Goal: Task Accomplishment & Management: Use online tool/utility

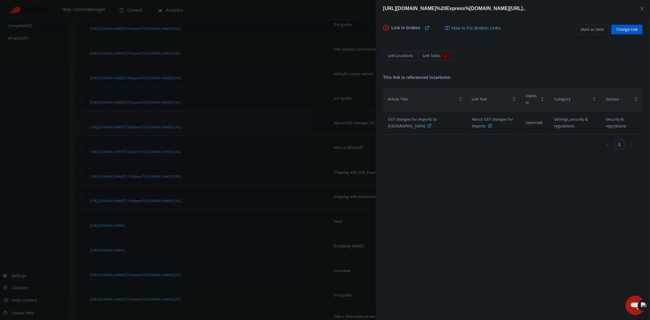
click at [317, 97] on div at bounding box center [325, 160] width 650 height 320
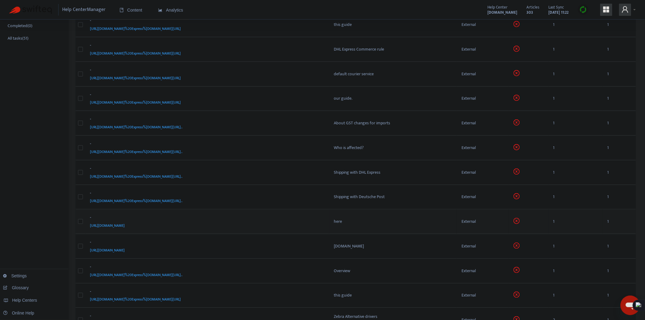
click at [359, 225] on td "here" at bounding box center [393, 221] width 128 height 25
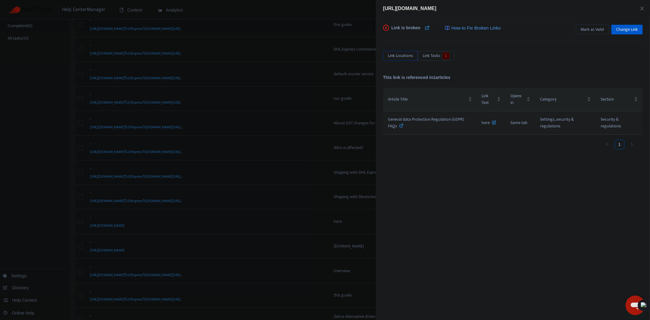
click at [403, 124] on icon at bounding box center [401, 125] width 4 height 4
click at [625, 28] on span "Change Link" at bounding box center [627, 29] width 22 height 7
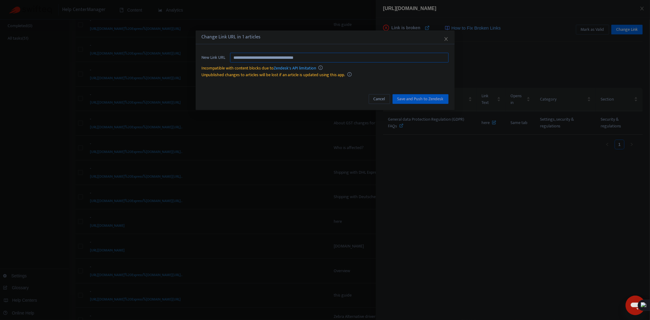
click at [309, 54] on input "**********" at bounding box center [339, 58] width 218 height 10
paste input "text"
type input "**********"
click at [419, 100] on span "Save and Push to Zendesk" at bounding box center [420, 99] width 46 height 7
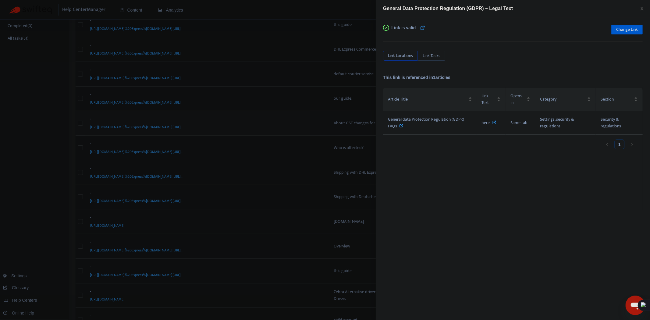
drag, startPoint x: 326, startPoint y: 107, endPoint x: 292, endPoint y: 129, distance: 40.8
click at [326, 107] on div at bounding box center [325, 160] width 650 height 320
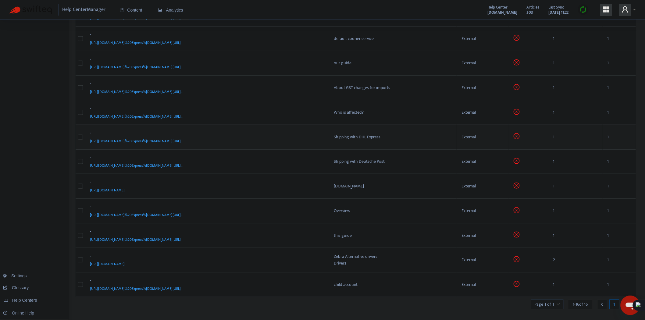
scroll to position [182, 0]
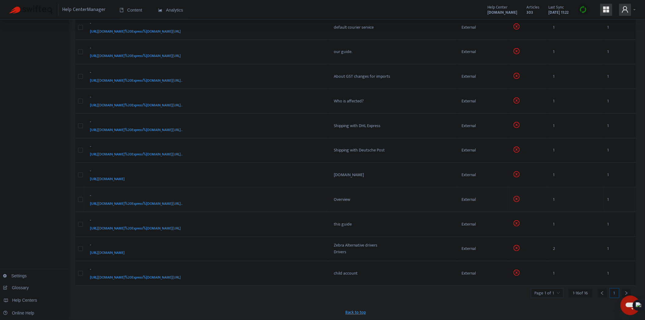
click at [303, 196] on div "-" at bounding box center [206, 196] width 232 height 8
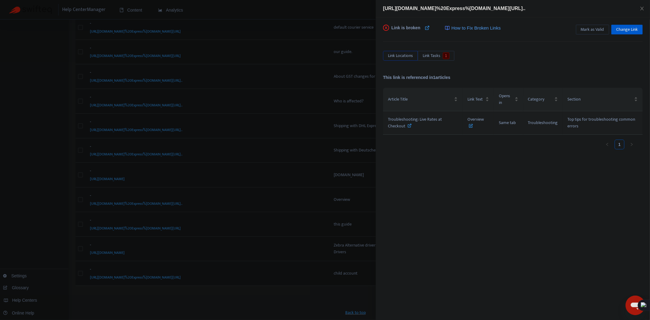
click at [410, 124] on icon at bounding box center [410, 125] width 4 height 4
drag, startPoint x: 354, startPoint y: 208, endPoint x: 403, endPoint y: 176, distance: 58.2
click at [354, 209] on div at bounding box center [325, 160] width 650 height 320
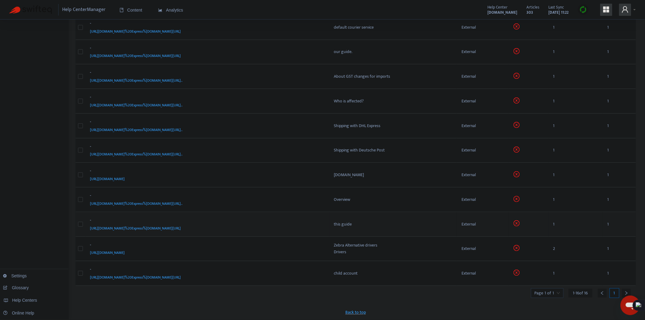
click at [249, 221] on div "-" at bounding box center [206, 221] width 232 height 8
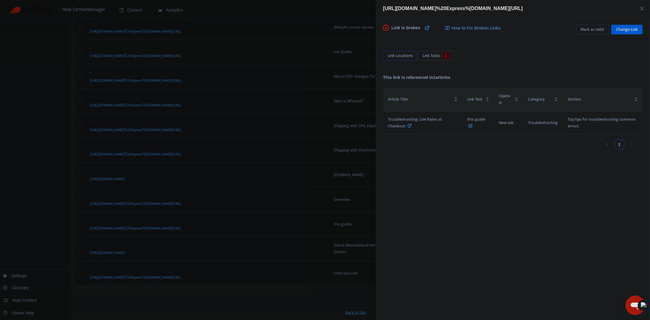
click at [316, 288] on div at bounding box center [325, 160] width 650 height 320
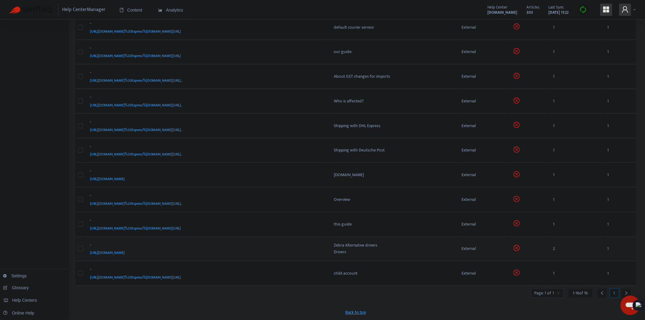
click at [246, 245] on div "-" at bounding box center [206, 246] width 232 height 8
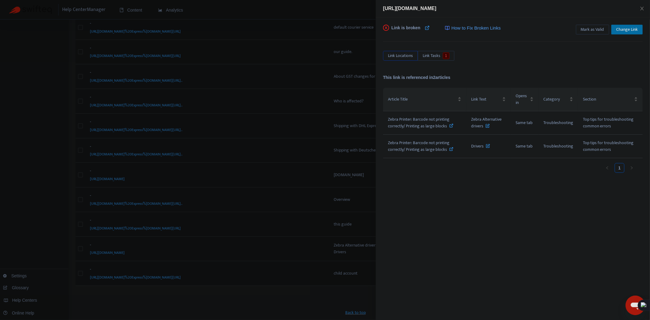
click at [619, 29] on span "Change Link" at bounding box center [627, 29] width 22 height 7
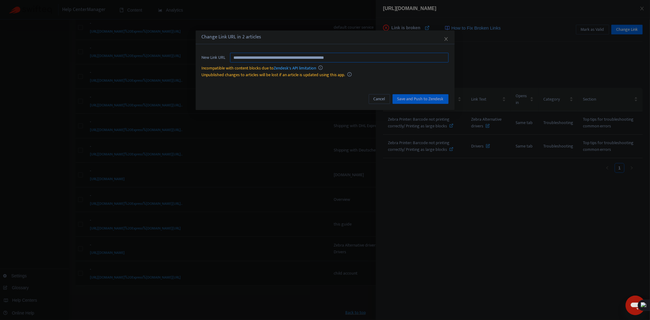
click at [320, 55] on input "**********" at bounding box center [339, 58] width 218 height 10
drag, startPoint x: 425, startPoint y: 62, endPoint x: 405, endPoint y: 61, distance: 19.8
click at [425, 62] on input "**********" at bounding box center [339, 58] width 218 height 10
click at [394, 56] on input "**********" at bounding box center [339, 58] width 218 height 10
click at [380, 97] on span "Cancel" at bounding box center [379, 99] width 12 height 7
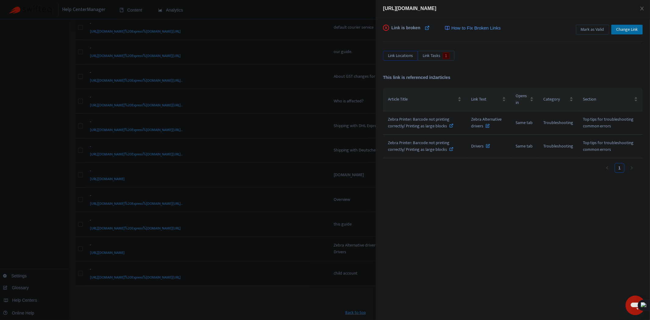
drag, startPoint x: 632, startPoint y: 29, endPoint x: 649, endPoint y: 36, distance: 18.4
click at [632, 29] on span "Change Link" at bounding box center [627, 29] width 22 height 7
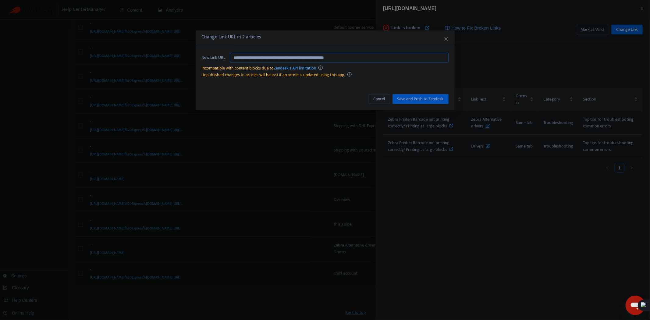
click at [327, 56] on input "**********" at bounding box center [339, 58] width 218 height 10
click at [383, 96] on span "Cancel" at bounding box center [379, 99] width 12 height 7
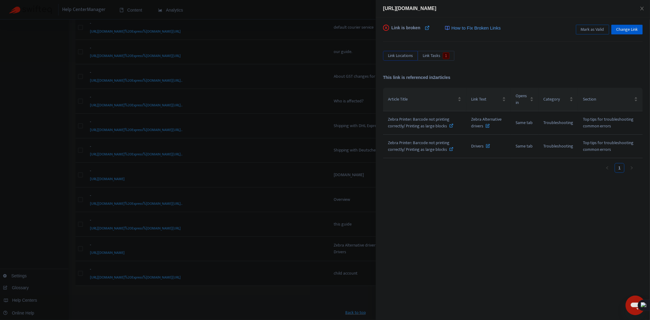
click at [586, 30] on span "Mark as Valid" at bounding box center [592, 29] width 23 height 7
click at [296, 115] on div at bounding box center [325, 160] width 650 height 320
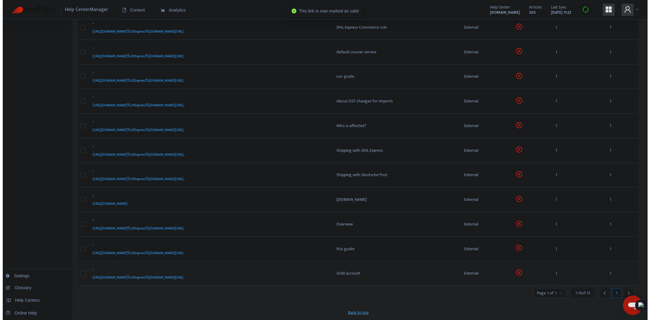
scroll to position [157, 0]
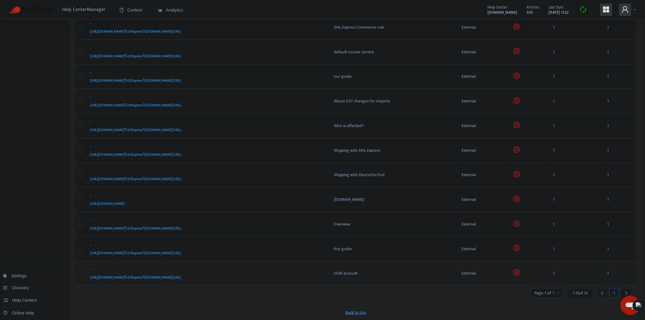
click at [257, 268] on div "-" at bounding box center [206, 270] width 232 height 8
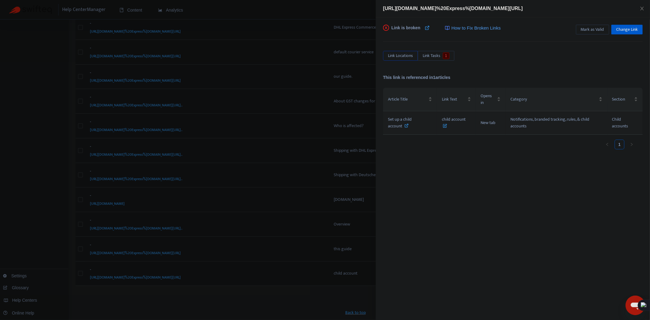
click at [409, 125] on div "Set up a child account" at bounding box center [410, 122] width 44 height 13
click at [321, 57] on div at bounding box center [325, 160] width 650 height 320
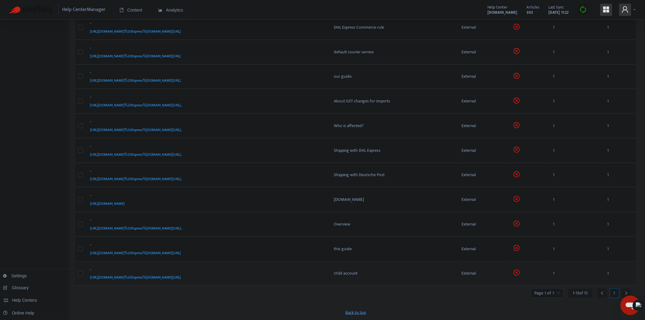
click at [274, 274] on div "[URL][DOMAIN_NAME]%20Express%[DOMAIN_NAME][URL]" at bounding box center [206, 277] width 232 height 7
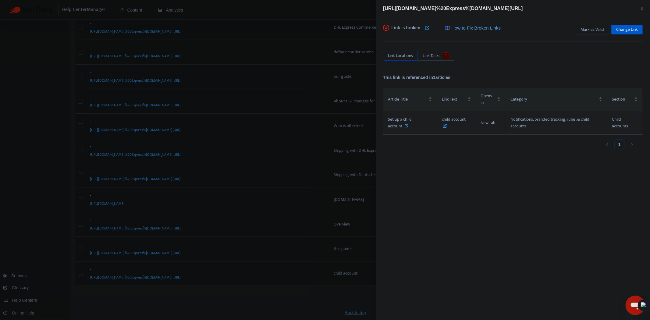
click at [406, 126] on icon at bounding box center [407, 125] width 4 height 4
click at [630, 29] on span "Change Link" at bounding box center [627, 29] width 22 height 7
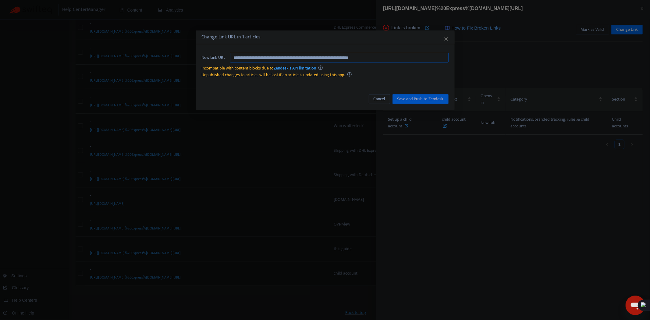
drag, startPoint x: 355, startPoint y: 53, endPoint x: 358, endPoint y: 60, distance: 7.9
click at [355, 53] on input "**********" at bounding box center [339, 58] width 218 height 10
click at [358, 60] on input "**********" at bounding box center [339, 58] width 218 height 10
paste input "**********"
type input "**********"
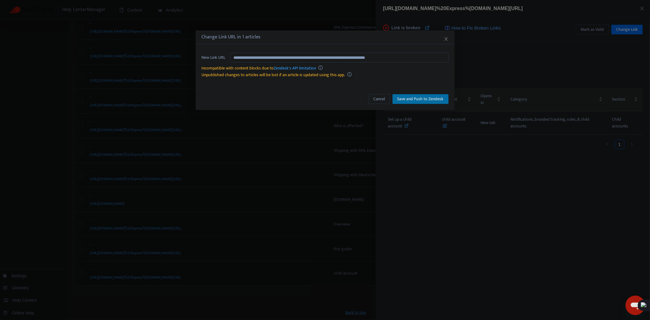
click at [434, 101] on span "Save and Push to Zendesk" at bounding box center [420, 99] width 46 height 7
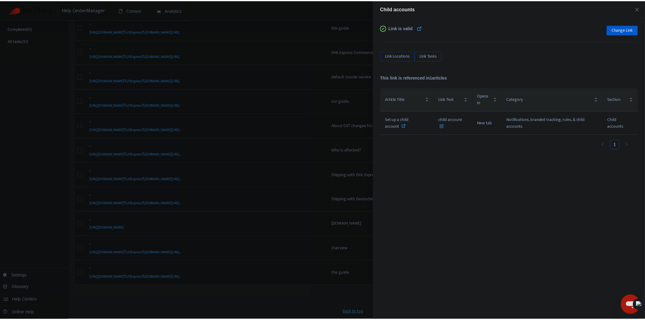
scroll to position [133, 0]
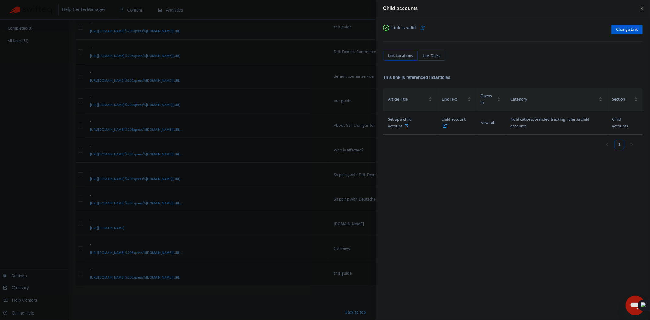
click at [640, 7] on icon "close" at bounding box center [641, 8] width 5 height 5
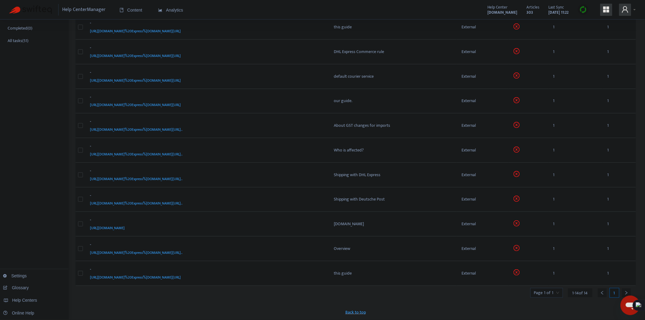
click at [583, 10] on img at bounding box center [583, 10] width 8 height 8
click at [596, 20] on link "Quick Sync" at bounding box center [596, 22] width 26 height 7
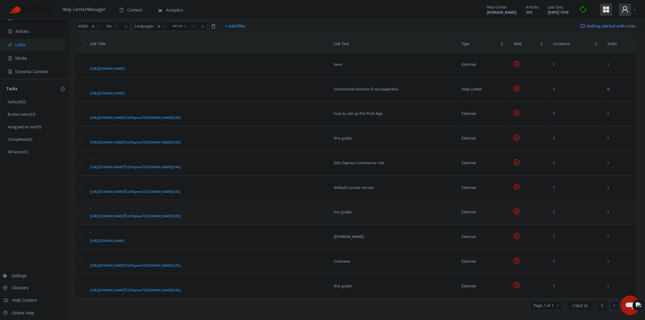
scroll to position [34, 0]
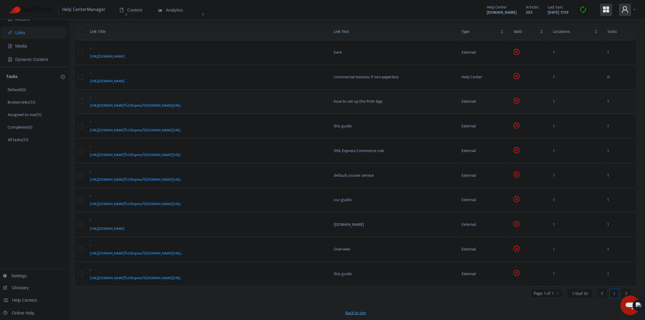
click at [286, 98] on div "-" at bounding box center [206, 98] width 232 height 8
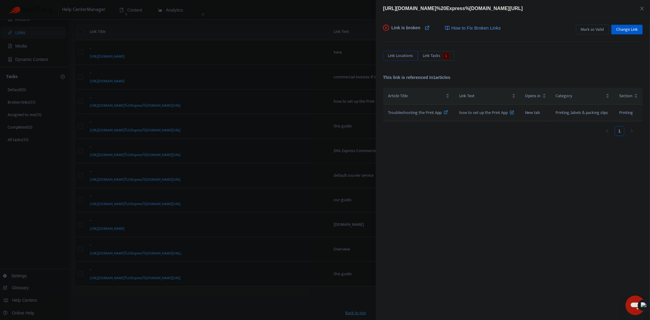
click at [446, 113] on icon at bounding box center [446, 112] width 4 height 4
click at [329, 188] on div at bounding box center [325, 160] width 650 height 320
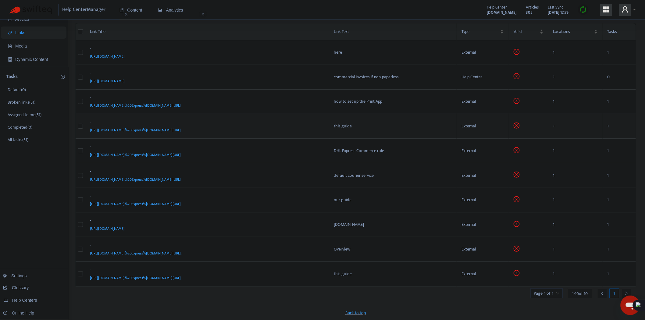
click at [265, 129] on div "[URL][DOMAIN_NAME]%20Express%[DOMAIN_NAME][URL]" at bounding box center [206, 130] width 232 height 7
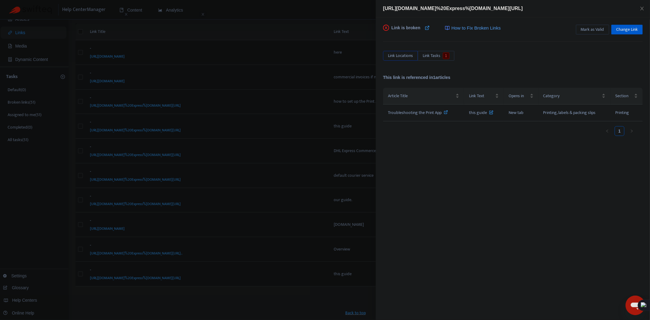
click at [281, 162] on div at bounding box center [325, 160] width 650 height 320
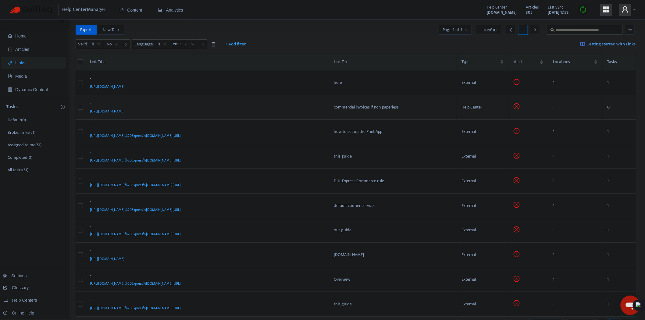
scroll to position [0, 0]
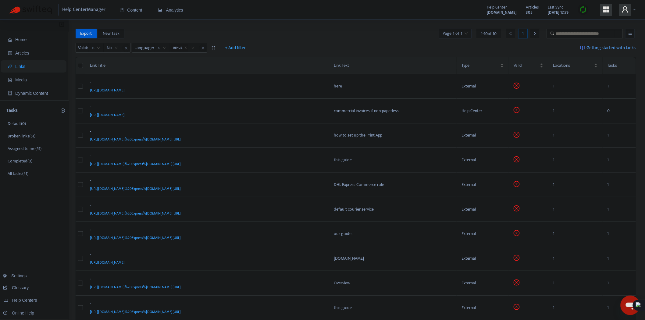
click at [628, 12] on icon "user" at bounding box center [625, 9] width 6 height 6
click at [584, 10] on img at bounding box center [583, 10] width 8 height 8
click at [601, 34] on link "Full Sync" at bounding box center [594, 31] width 22 height 7
